Goal: Transaction & Acquisition: Purchase product/service

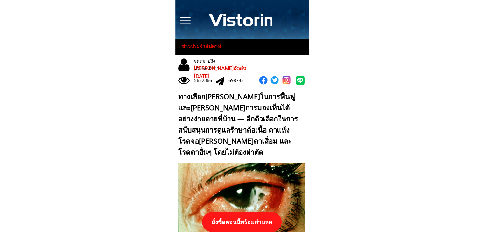
click at [263, 225] on p "สั่งซื้อตอนนี้พร้อมส่วนลด" at bounding box center [242, 222] width 80 height 20
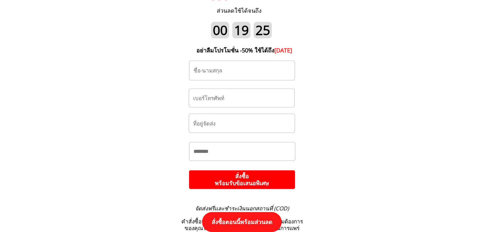
scroll to position [6708, 0]
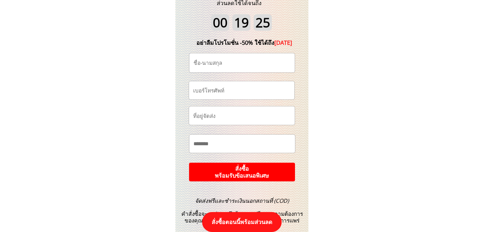
click at [251, 95] on input "tel" at bounding box center [242, 91] width 100 height 18
paste input "0860157341"
type input "0860157341"
click at [235, 64] on input "text" at bounding box center [242, 62] width 100 height 19
type input "[PERSON_NAME]"
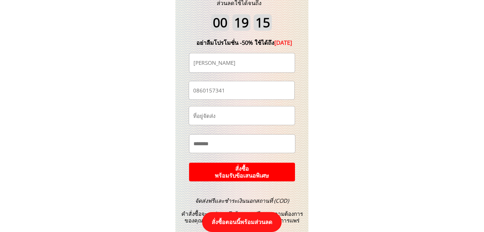
click at [247, 152] on input "text" at bounding box center [242, 144] width 101 height 18
paste input "****"
paste input "**********"
type input "**********"
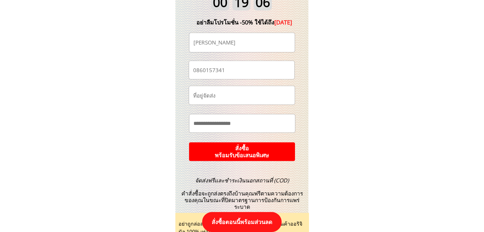
scroll to position [6740, 0]
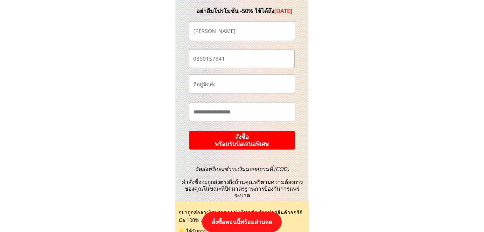
click at [273, 140] on p "สั่งซื้อ พร้อมรับข้อเสนอพิเศษ" at bounding box center [242, 140] width 106 height 19
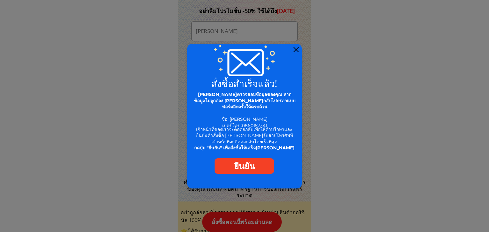
drag, startPoint x: 294, startPoint y: 49, endPoint x: 347, endPoint y: 4, distance: 69.7
click at [294, 49] on div at bounding box center [296, 49] width 5 height 5
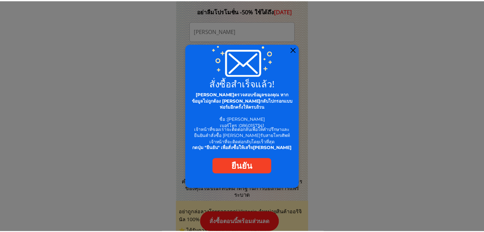
scroll to position [6740, 0]
